Goal: Task Accomplishment & Management: Use online tool/utility

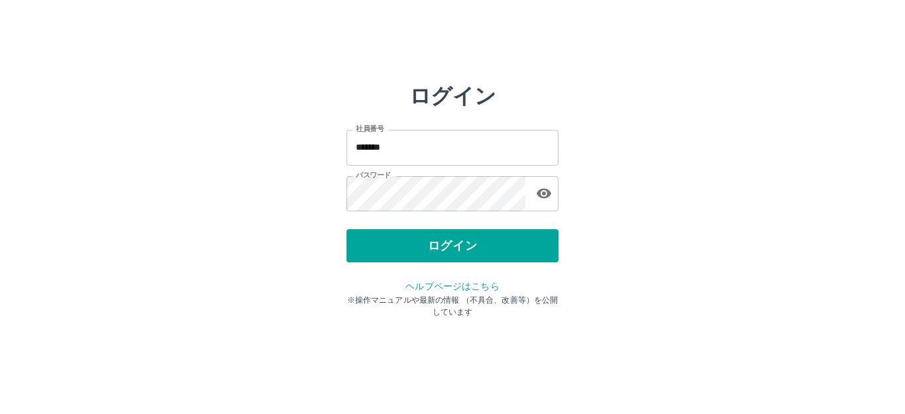
click at [509, 243] on button "ログイン" at bounding box center [453, 245] width 212 height 33
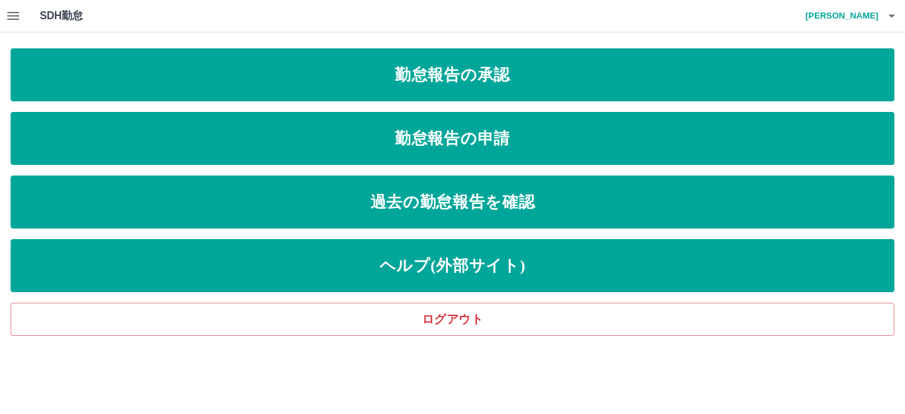
click at [13, 13] on icon "button" at bounding box center [13, 16] width 12 height 8
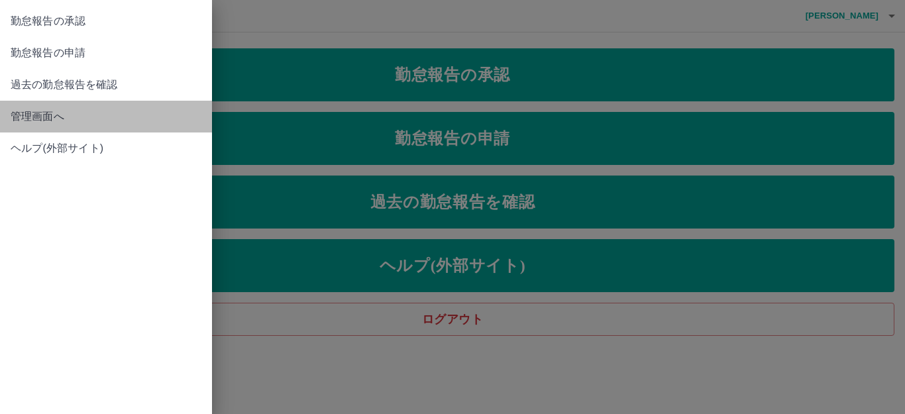
click at [22, 116] on span "管理画面へ" at bounding box center [106, 117] width 191 height 16
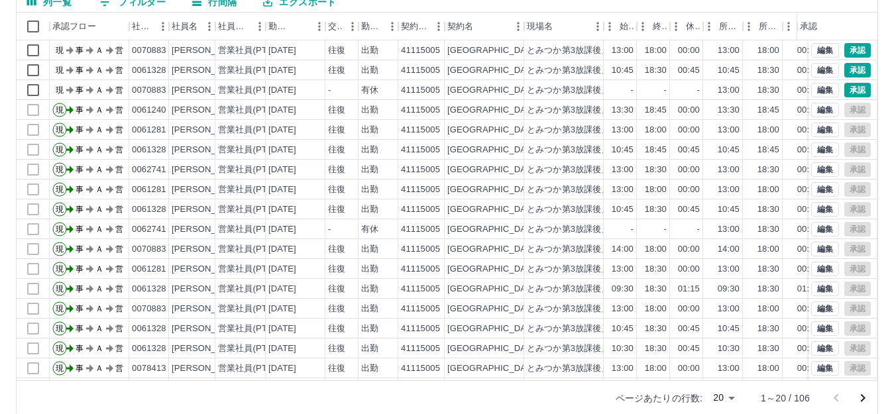
scroll to position [146, 0]
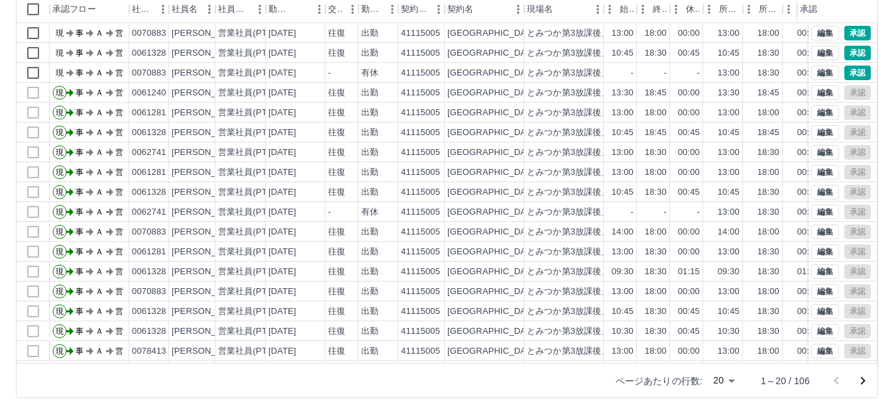
click at [862, 378] on icon "次のページへ" at bounding box center [863, 381] width 5 height 8
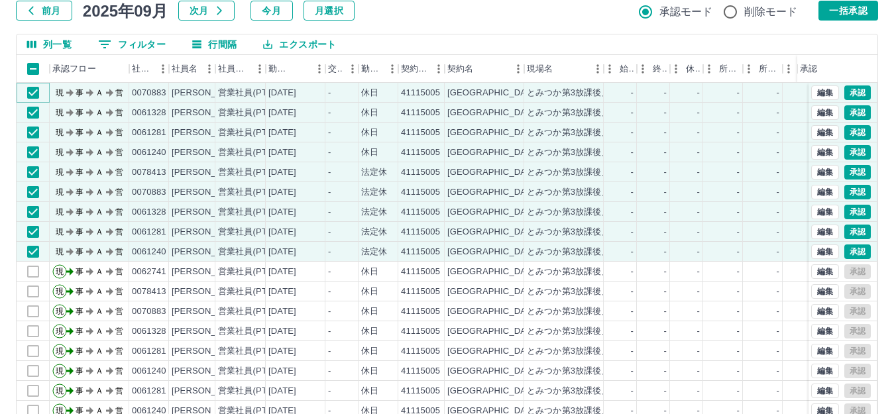
scroll to position [13, 0]
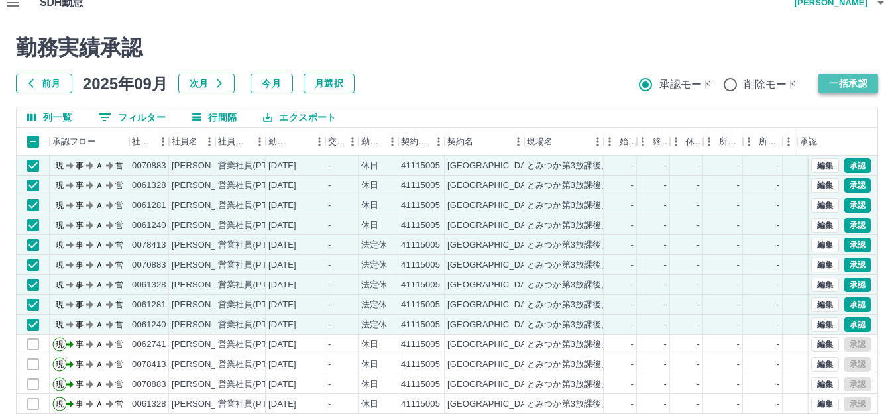
click at [834, 79] on button "一括承認" at bounding box center [848, 84] width 60 height 20
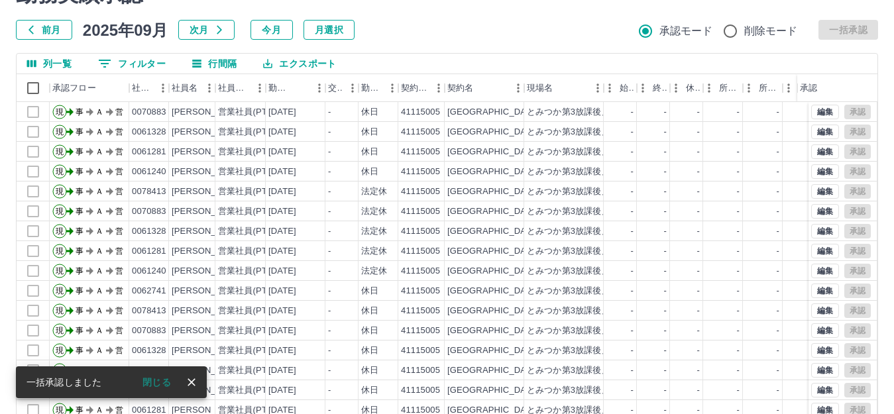
scroll to position [146, 0]
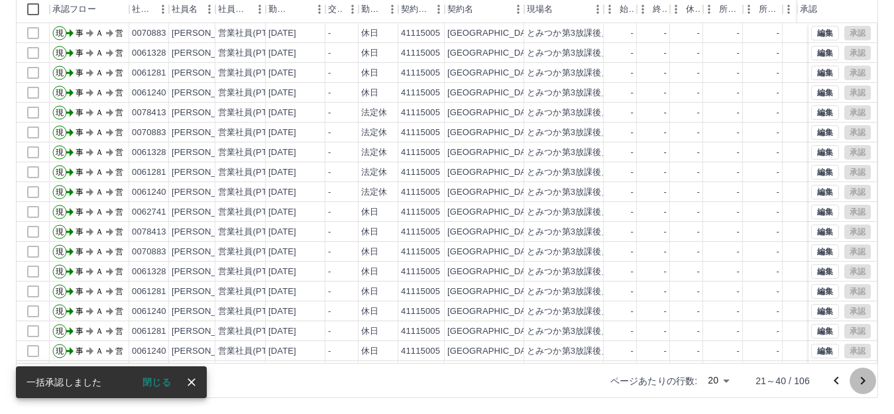
click at [865, 379] on icon "次のページへ" at bounding box center [863, 381] width 16 height 16
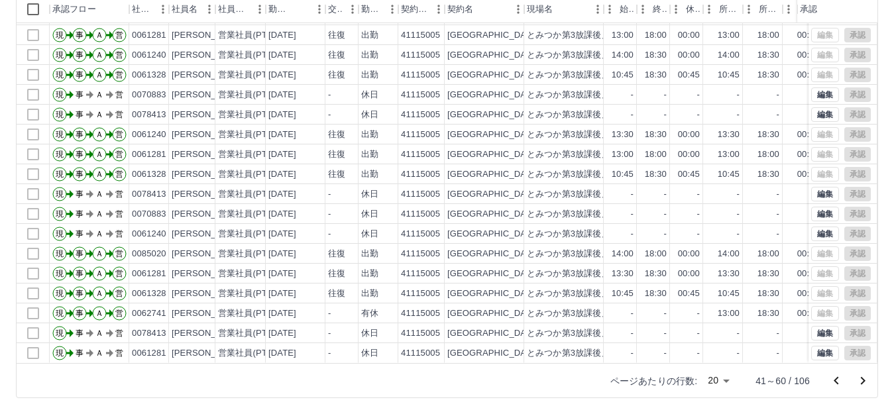
scroll to position [69, 0]
click at [863, 381] on icon "次のページへ" at bounding box center [863, 381] width 16 height 16
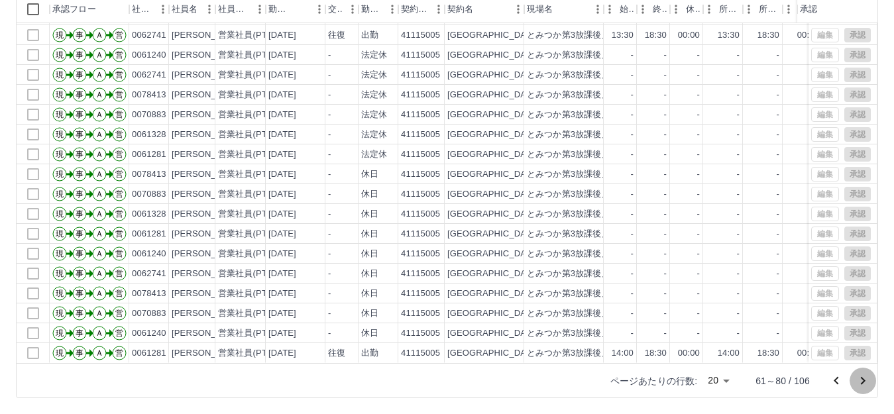
click at [862, 379] on icon "次のページへ" at bounding box center [863, 381] width 5 height 8
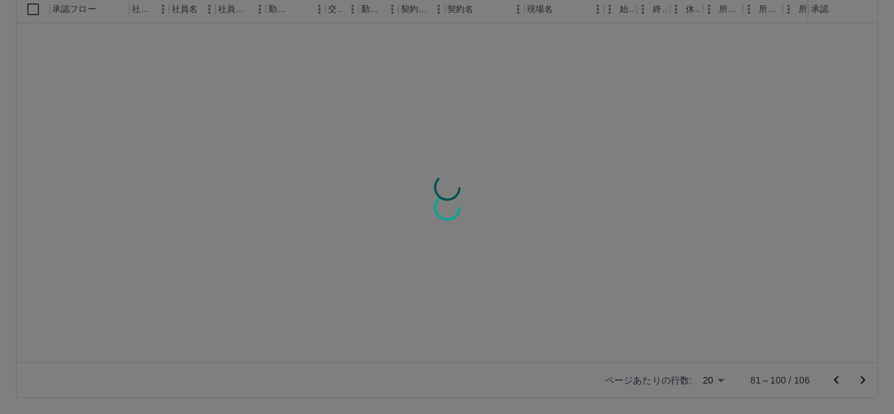
scroll to position [0, 0]
